Goal: Find specific page/section: Find specific page/section

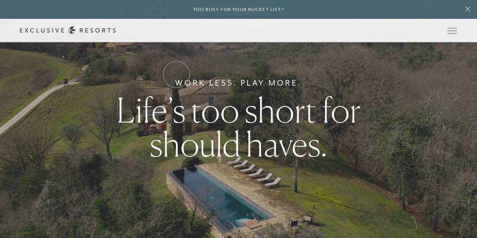
click at [0, 0] on link "Residence Collection" at bounding box center [0, 0] width 0 height 0
